Goal: Check status: Check status

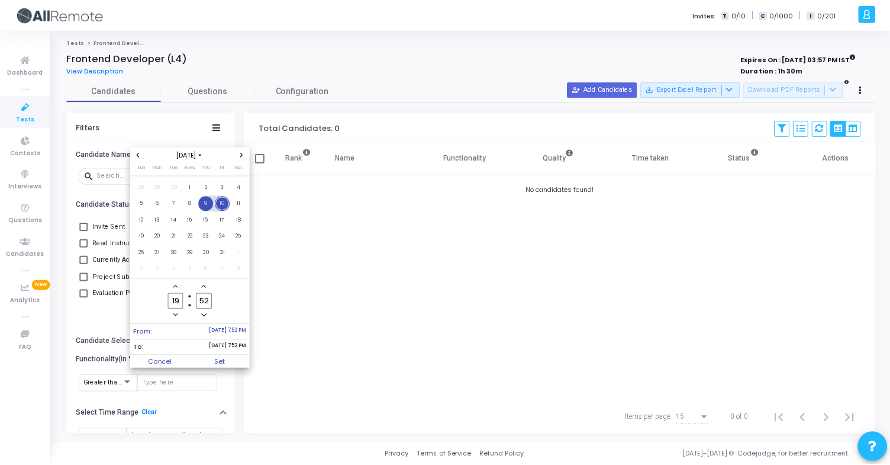
scroll to position [65, 0]
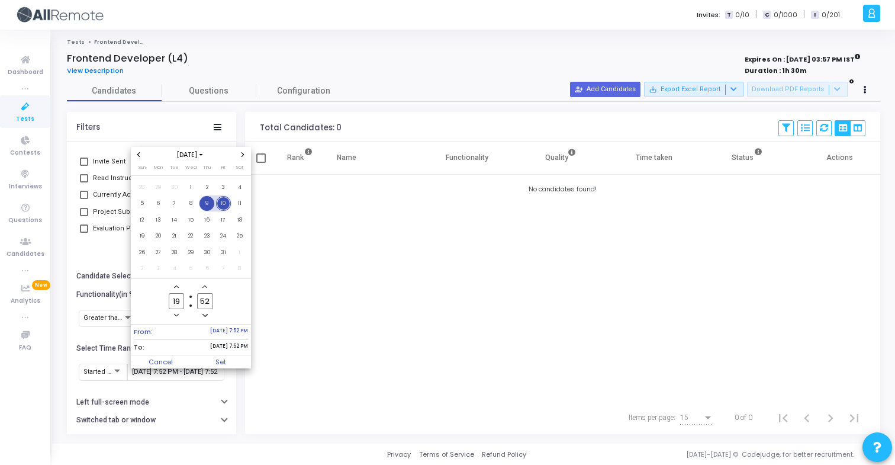
click at [205, 201] on span "9" at bounding box center [206, 203] width 15 height 15
click at [226, 204] on span "10" at bounding box center [223, 203] width 15 height 15
click at [231, 358] on span "Set" at bounding box center [221, 361] width 60 height 13
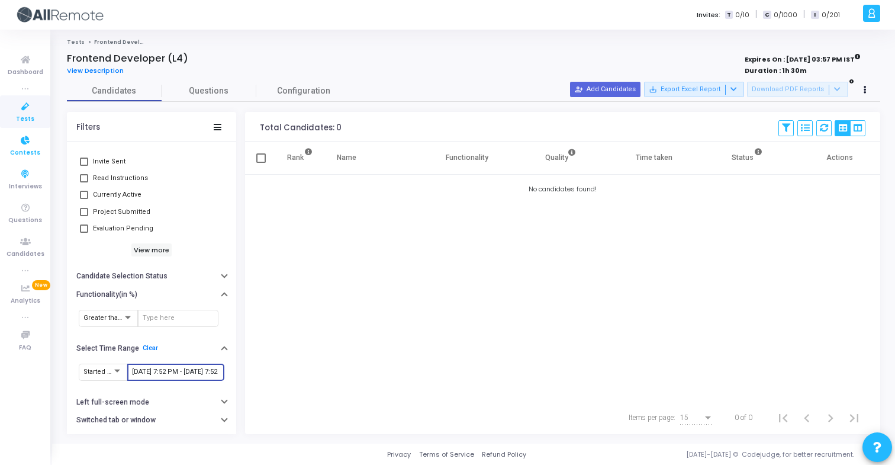
click at [31, 154] on span "Contests" at bounding box center [25, 153] width 30 height 10
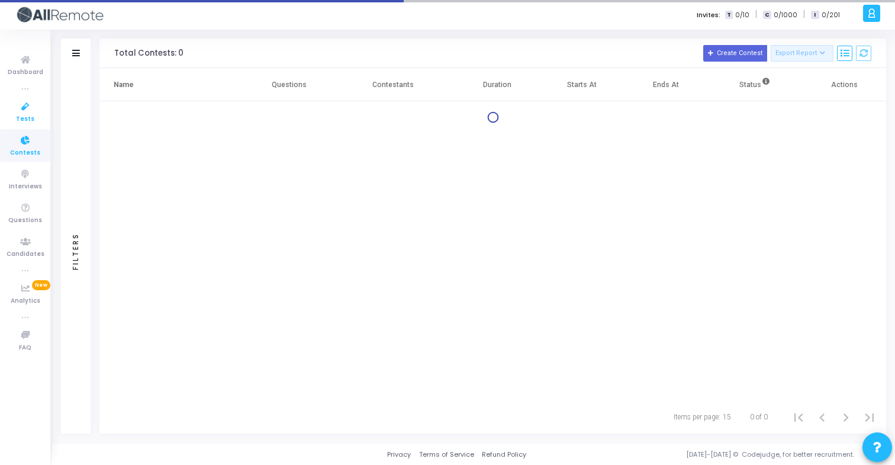
click at [32, 116] on span "Tests" at bounding box center [25, 119] width 18 height 10
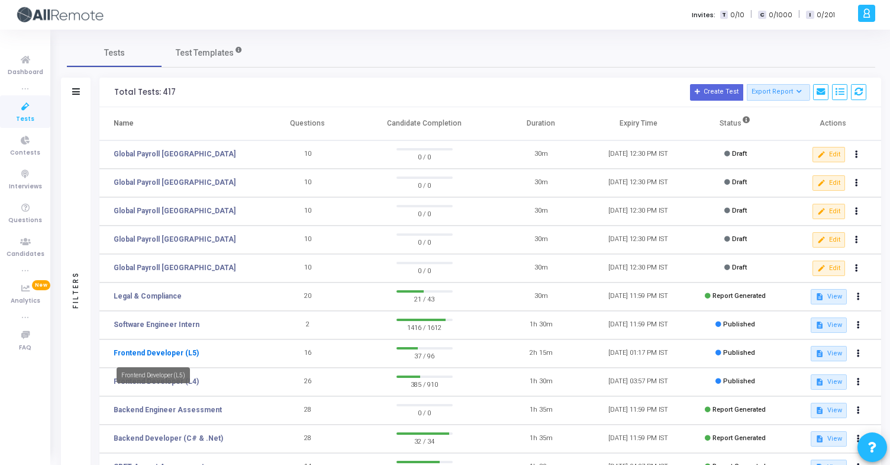
click at [170, 347] on link "Frontend Developer (L5)" at bounding box center [156, 352] width 85 height 11
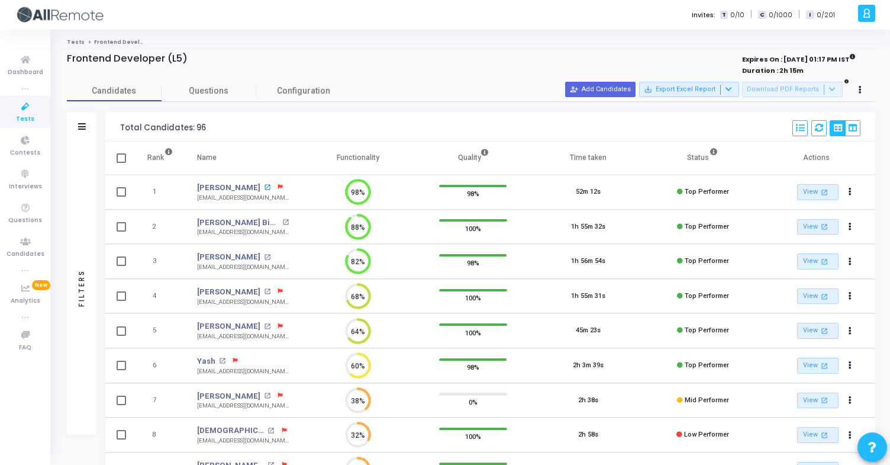
click at [264, 189] on mat-icon "open_in_new" at bounding box center [267, 187] width 7 height 7
click at [282, 221] on mat-icon "open_in_new" at bounding box center [285, 222] width 7 height 7
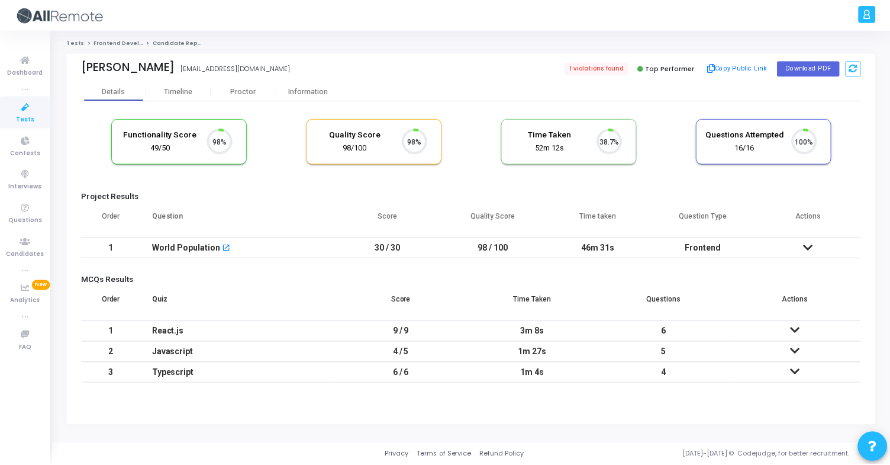
scroll to position [25, 30]
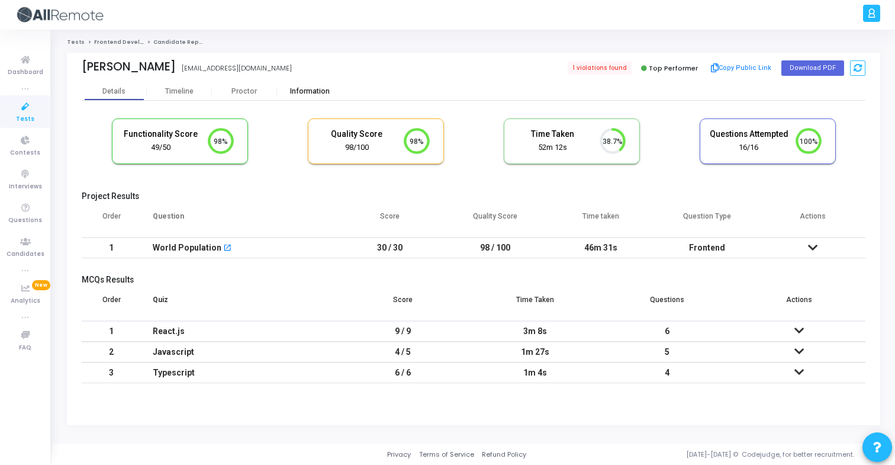
click at [311, 96] on div "Information" at bounding box center [309, 91] width 65 height 18
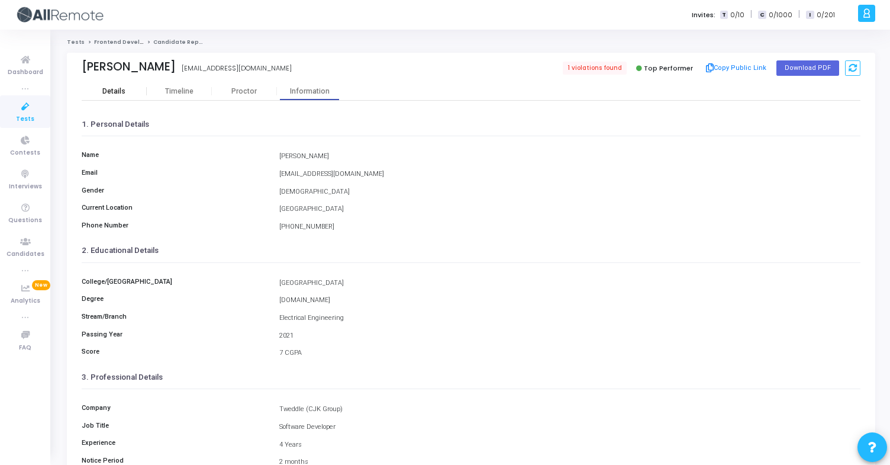
click at [121, 98] on div "Details" at bounding box center [114, 91] width 65 height 18
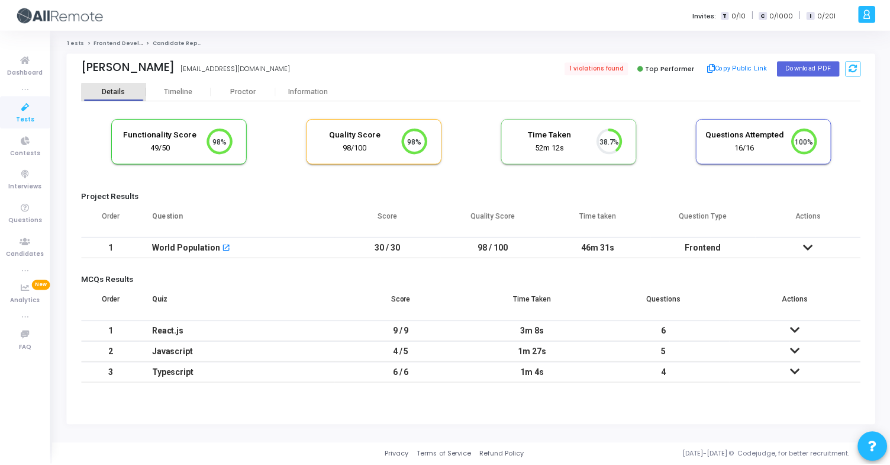
scroll to position [25, 30]
click at [166, 95] on div "Timeline" at bounding box center [179, 91] width 28 height 9
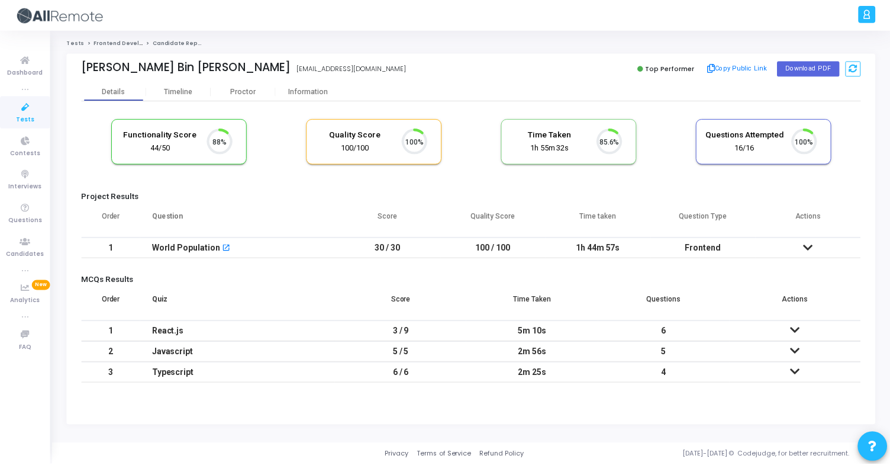
scroll to position [25, 30]
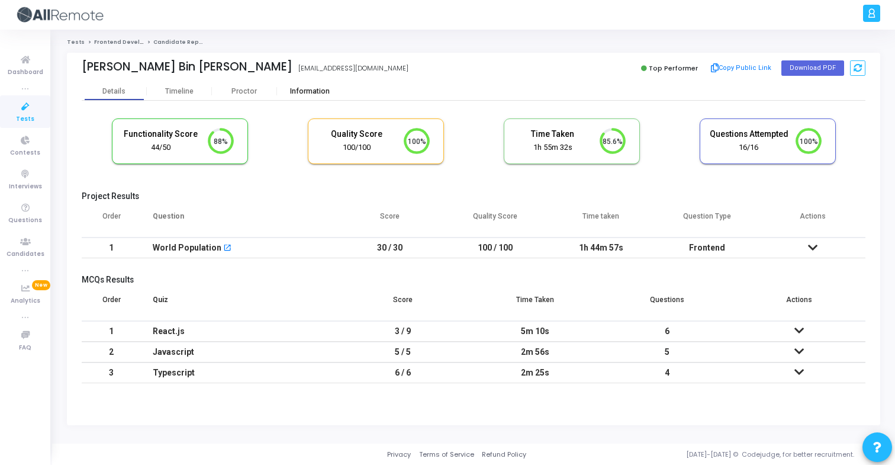
click at [314, 83] on div "Information" at bounding box center [309, 91] width 65 height 18
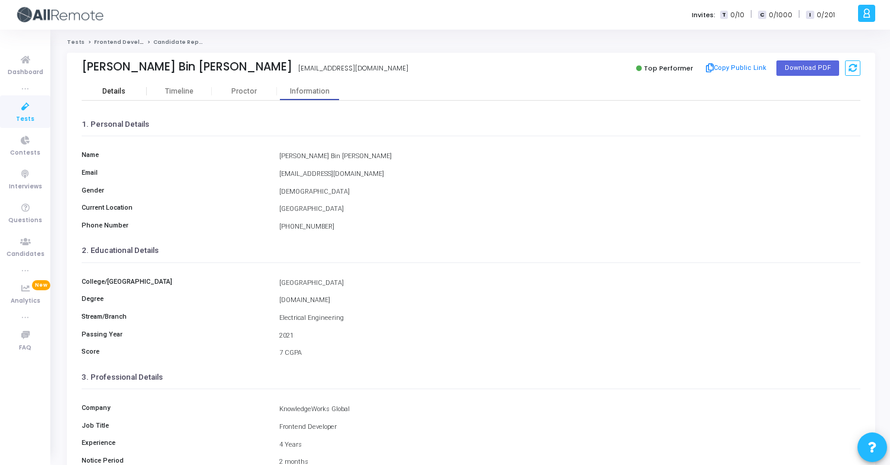
click at [128, 98] on div "Details" at bounding box center [114, 91] width 65 height 18
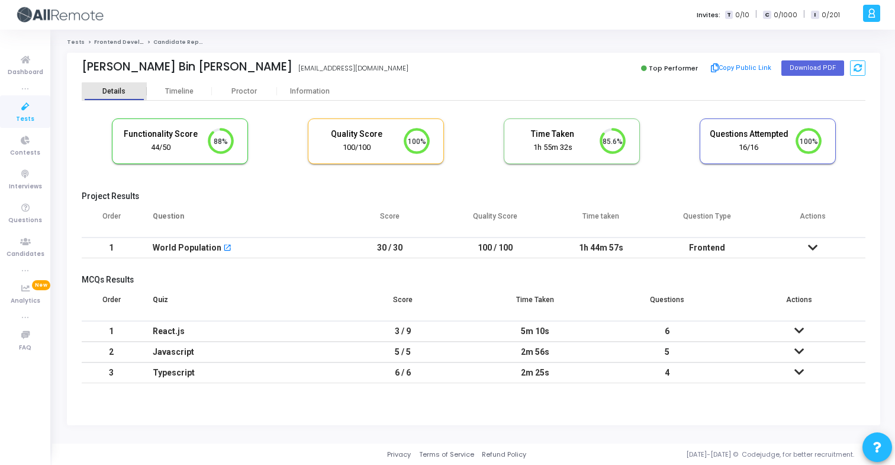
scroll to position [25, 30]
